Goal: Use online tool/utility

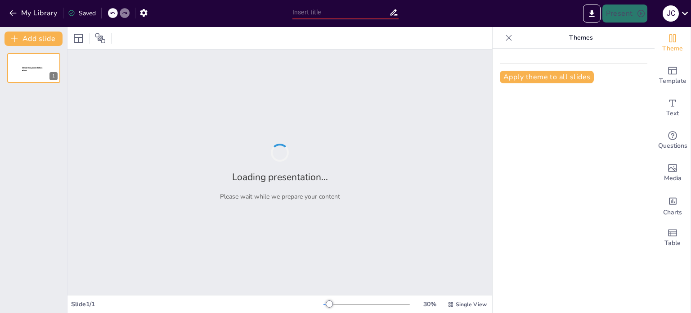
type input "New Sendsteps"
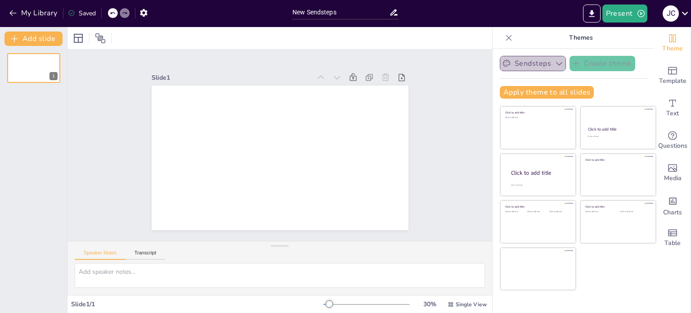
click at [556, 63] on icon "button" at bounding box center [559, 64] width 6 height 4
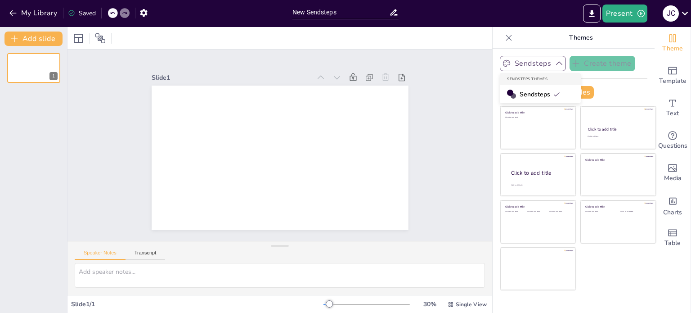
click at [553, 95] on icon at bounding box center [556, 93] width 7 height 7
click at [533, 90] on button "Apply theme to all slides" at bounding box center [547, 92] width 94 height 13
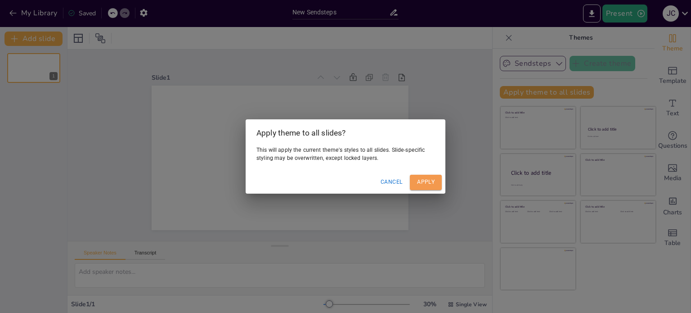
click at [421, 186] on button "Apply" at bounding box center [426, 182] width 32 height 15
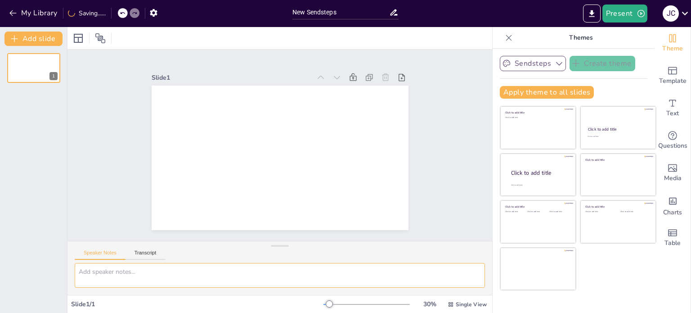
click at [197, 273] on textarea at bounding box center [280, 275] width 410 height 25
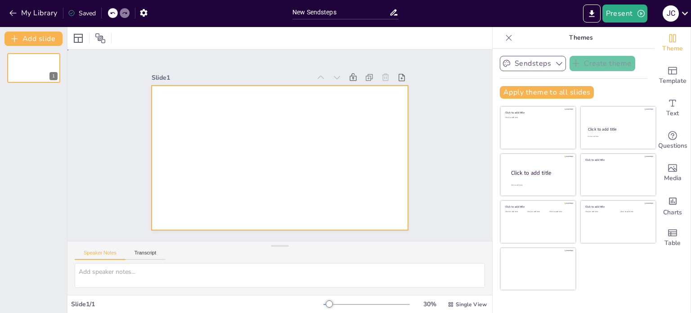
click at [224, 121] on div at bounding box center [268, 139] width 236 height 293
click at [223, 124] on div at bounding box center [270, 153] width 279 height 287
click at [223, 124] on div at bounding box center [273, 155] width 295 height 253
click at [223, 124] on div at bounding box center [281, 132] width 270 height 170
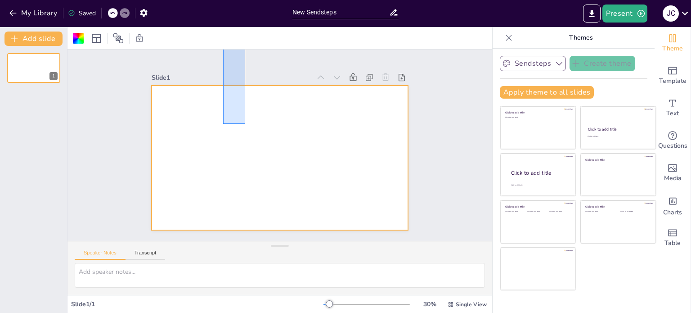
drag, startPoint x: 223, startPoint y: 124, endPoint x: 245, endPoint y: -44, distance: 169.2
click at [245, 0] on html "My Library Saved New Sendsteps Present [PERSON_NAME] Document fonts Popular fon…" at bounding box center [345, 156] width 691 height 313
